Goal: Find specific page/section: Find specific page/section

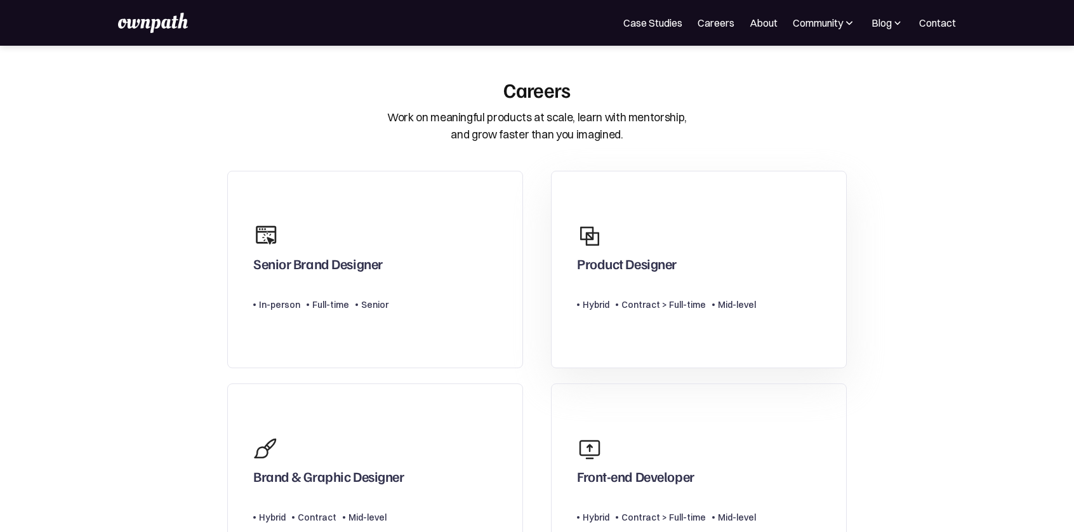
click at [674, 275] on div "Product Designer" at bounding box center [627, 266] width 100 height 23
click at [178, 28] on img at bounding box center [153, 23] width 70 height 20
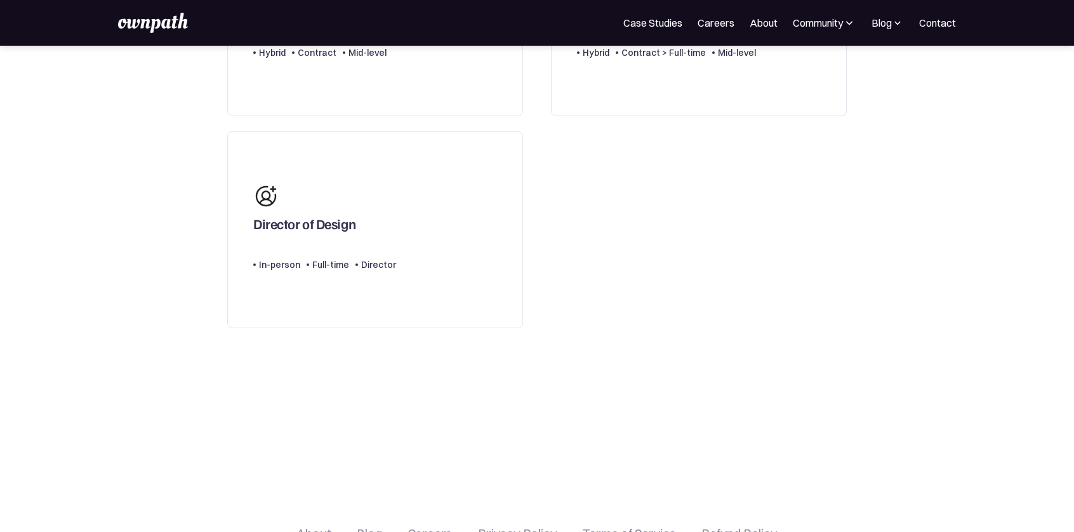
scroll to position [479, 0]
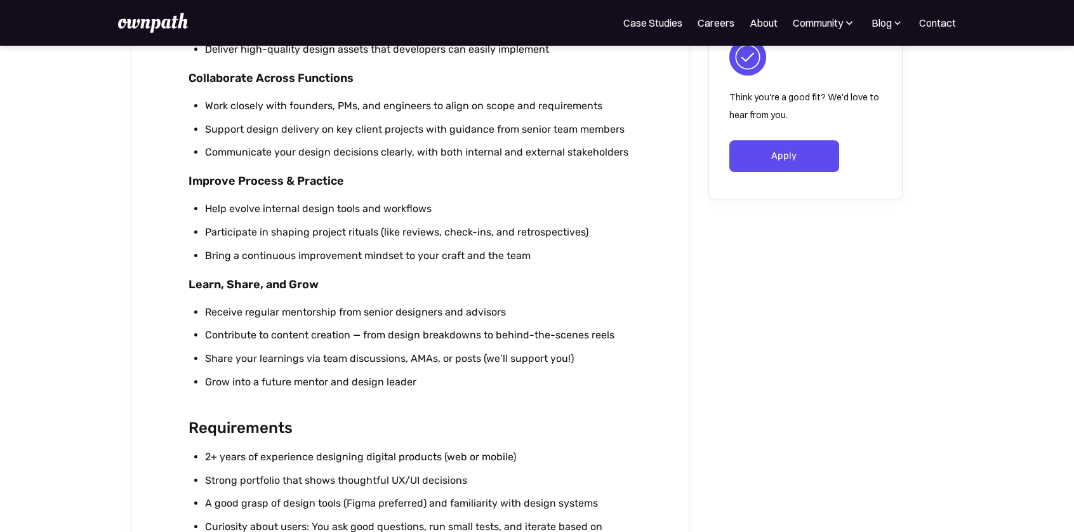
scroll to position [873, 0]
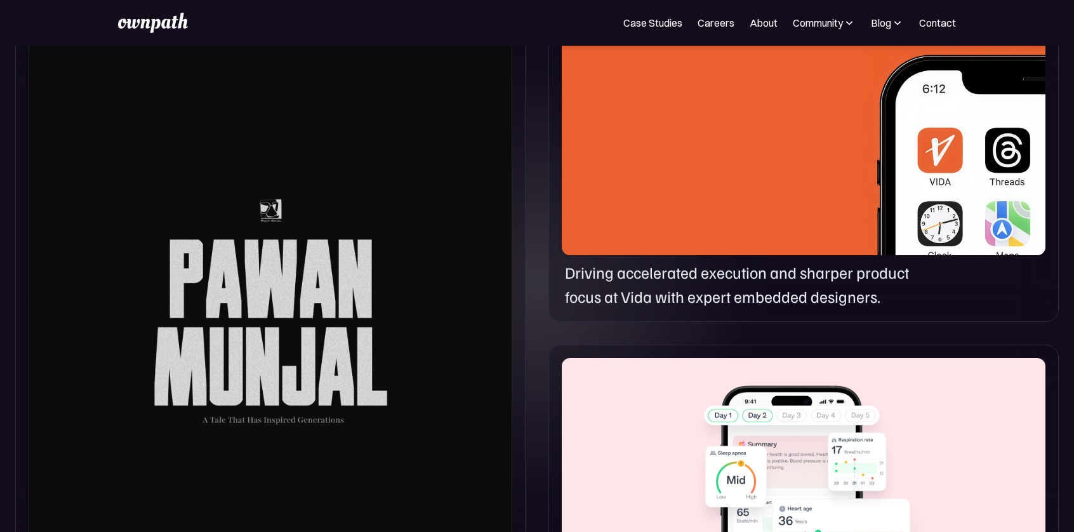
scroll to position [660, 0]
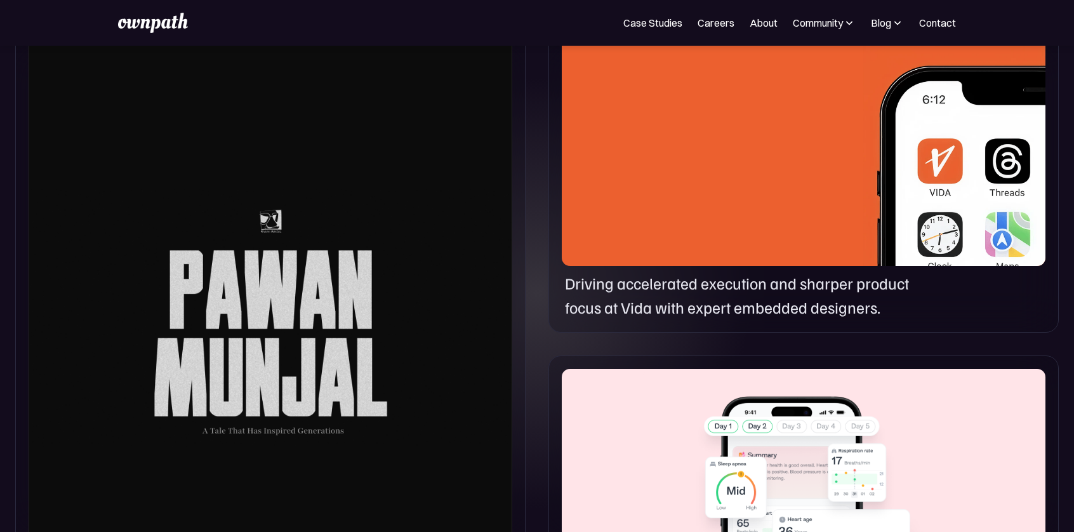
click at [951, 207] on img at bounding box center [955, 159] width 182 height 247
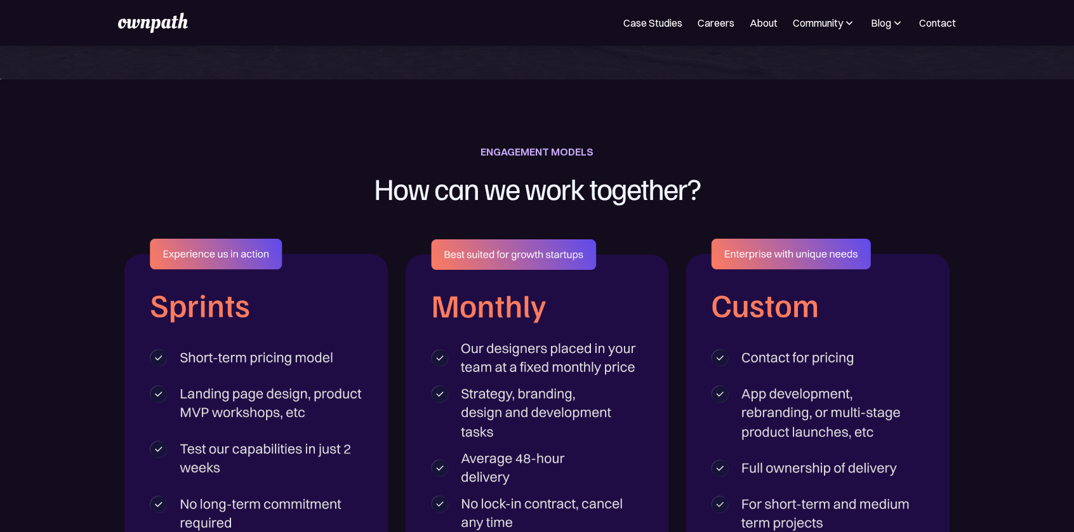
scroll to position [1949, 0]
